Goal: Browse casually

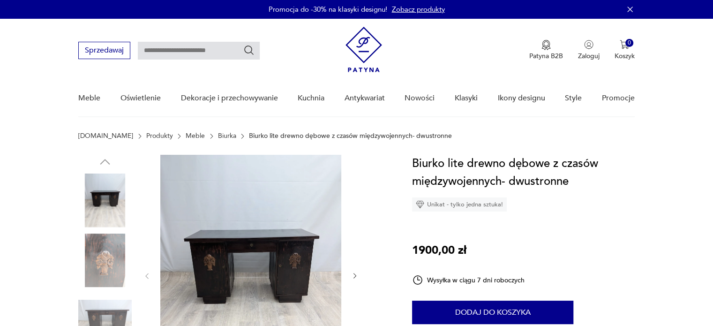
click at [272, 240] on img at bounding box center [250, 275] width 181 height 241
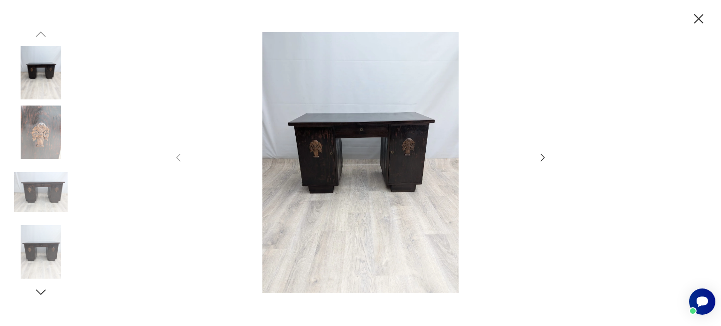
click at [541, 156] on icon "button" at bounding box center [542, 157] width 11 height 11
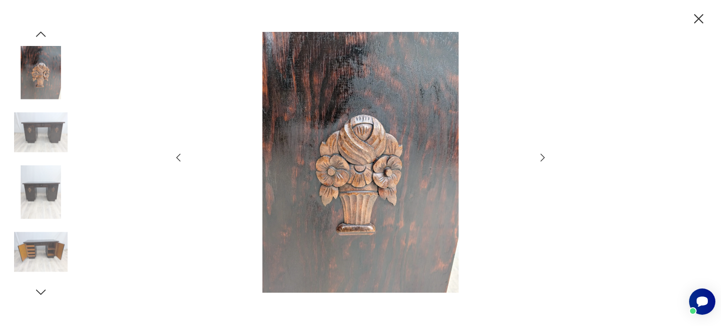
click at [541, 156] on icon "button" at bounding box center [542, 157] width 11 height 11
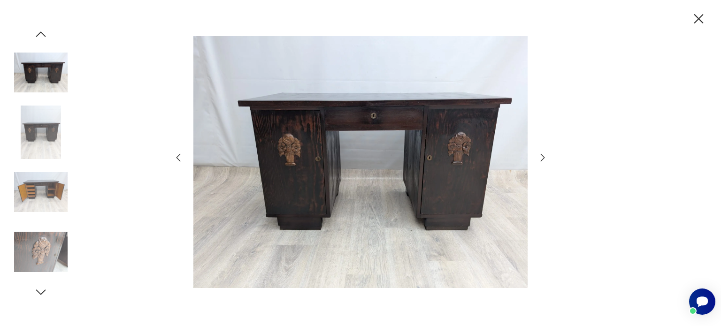
click at [541, 156] on icon "button" at bounding box center [542, 157] width 11 height 11
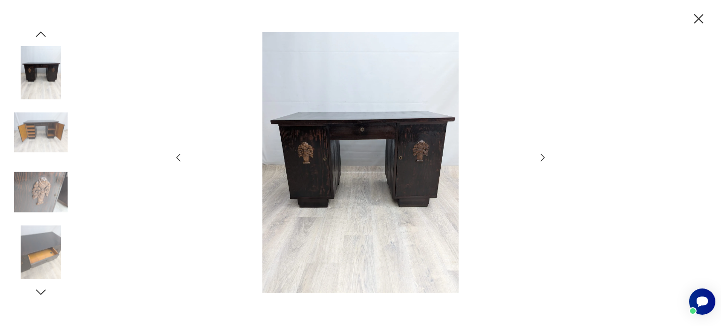
click at [541, 156] on icon "button" at bounding box center [542, 157] width 11 height 11
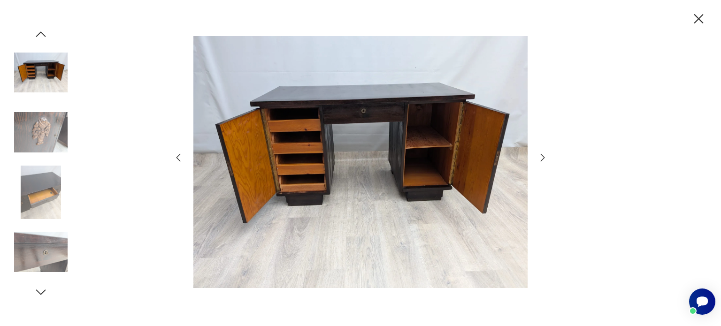
click at [541, 156] on icon "button" at bounding box center [542, 157] width 11 height 11
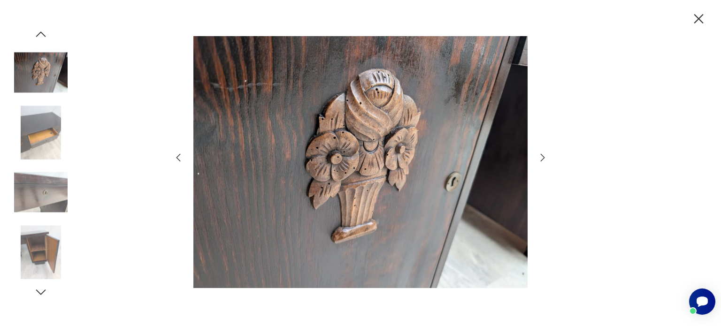
click at [541, 156] on icon "button" at bounding box center [542, 157] width 11 height 11
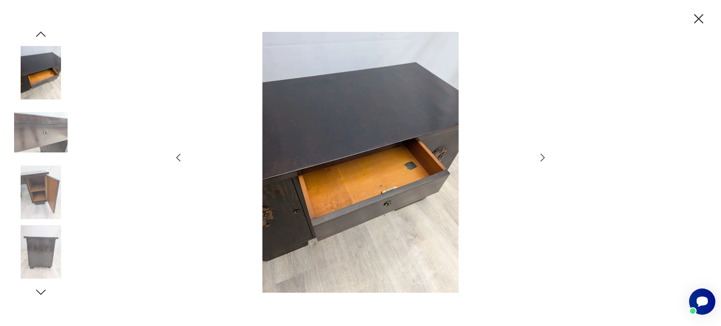
click at [695, 15] on icon "button" at bounding box center [698, 18] width 9 height 9
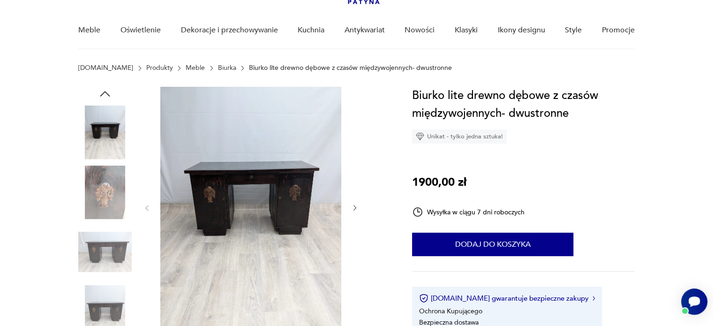
scroll to position [188, 0]
